Goal: Task Accomplishment & Management: Manage account settings

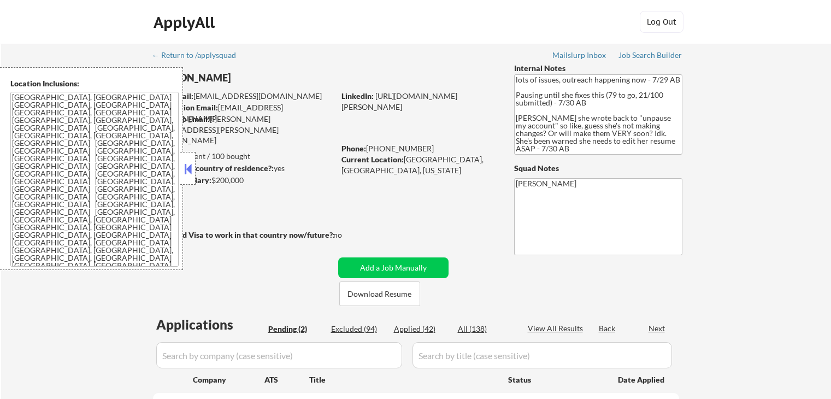
select select ""pending""
click at [424, 213] on div "← Return to /applysquad Mailslurp Inbox Job Search Builder [PERSON_NAME] User E…" at bounding box center [416, 280] width 545 height 473
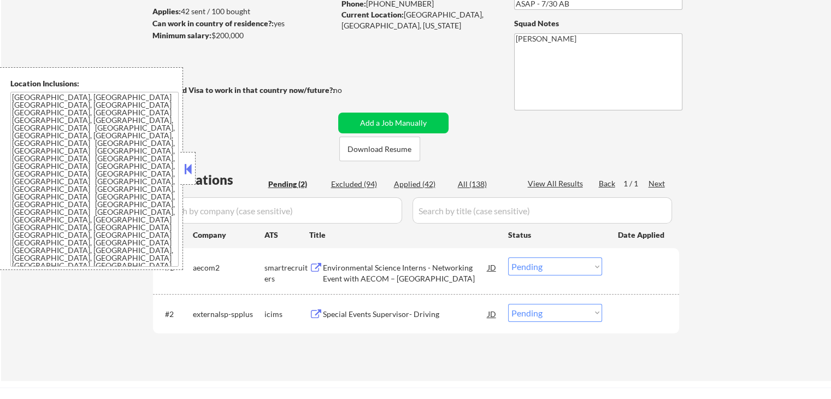
scroll to position [164, 0]
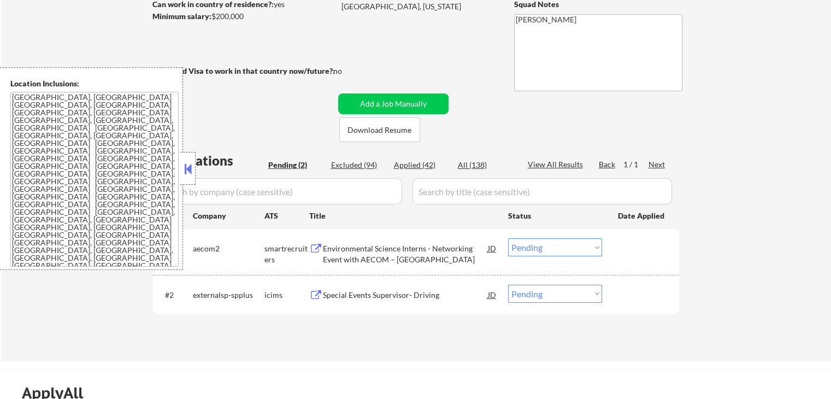
click at [317, 246] on button at bounding box center [316, 249] width 14 height 10
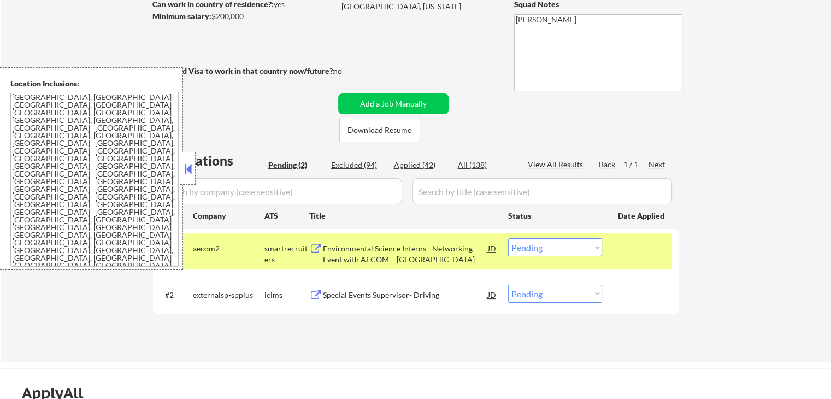
click at [317, 294] on button at bounding box center [316, 295] width 14 height 10
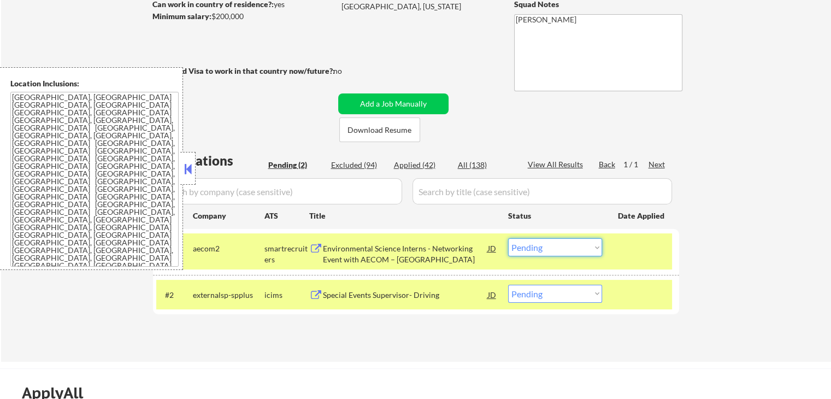
click at [568, 245] on select "Choose an option... Pending Applied Excluded (Questions) Excluded (Expired) Exc…" at bounding box center [555, 247] width 94 height 18
click at [508, 238] on select "Choose an option... Pending Applied Excluded (Questions) Excluded (Expired) Exc…" at bounding box center [555, 247] width 94 height 18
click at [726, 285] on div "← Return to /applysquad Mailslurp Inbox Job Search Builder [PERSON_NAME] User E…" at bounding box center [416, 121] width 830 height 482
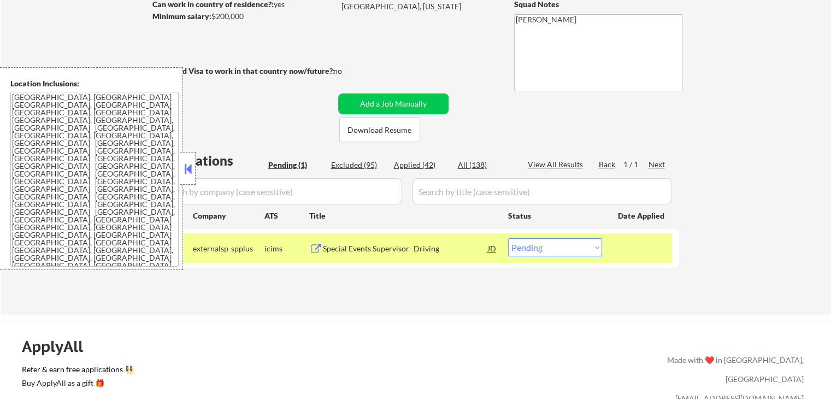
click at [547, 248] on select "Choose an option... Pending Applied Excluded (Questions) Excluded (Expired) Exc…" at bounding box center [555, 247] width 94 height 18
select select ""excluded__salary_""
click at [508, 238] on select "Choose an option... Pending Applied Excluded (Questions) Excluded (Expired) Exc…" at bounding box center [555, 247] width 94 height 18
click at [747, 125] on div "← Return to /applysquad Mailslurp Inbox Job Search Builder [PERSON_NAME] User E…" at bounding box center [416, 97] width 830 height 435
